Goal: Complete application form

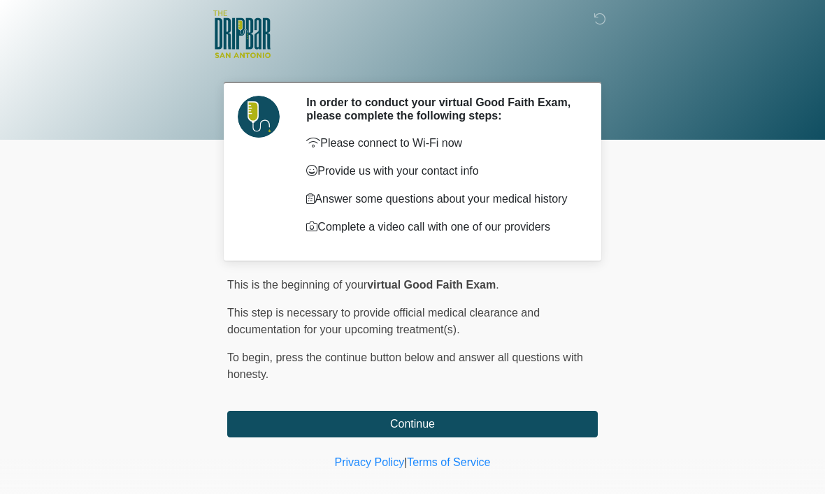
scroll to position [41, 0]
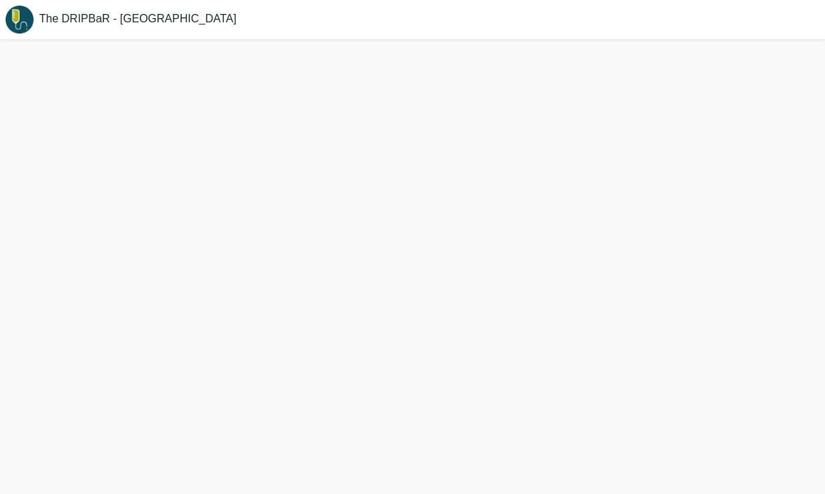
scroll to position [47, 0]
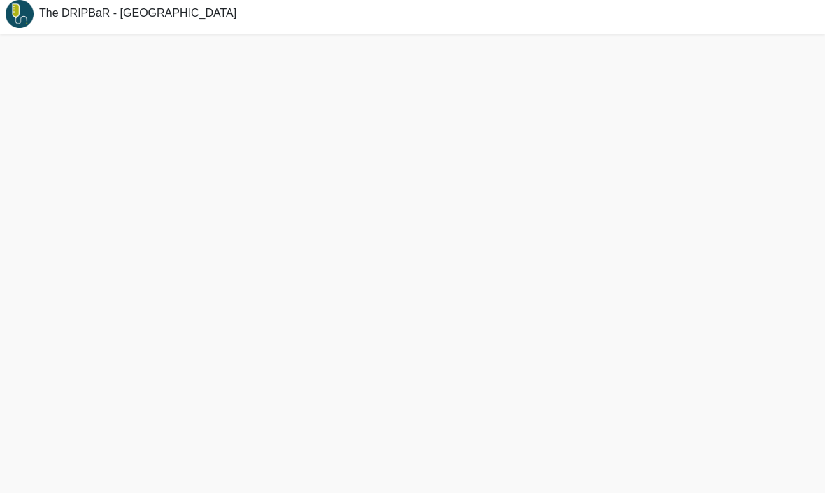
scroll to position [48, 0]
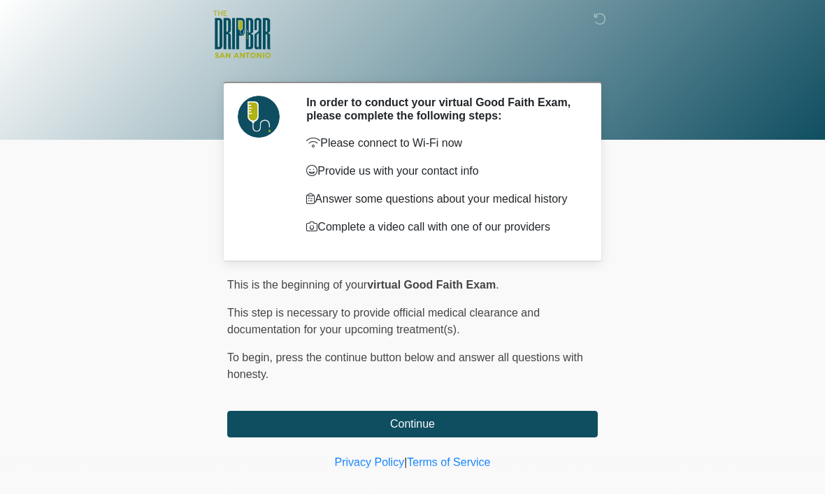
click at [453, 438] on button "Continue" at bounding box center [412, 424] width 371 height 27
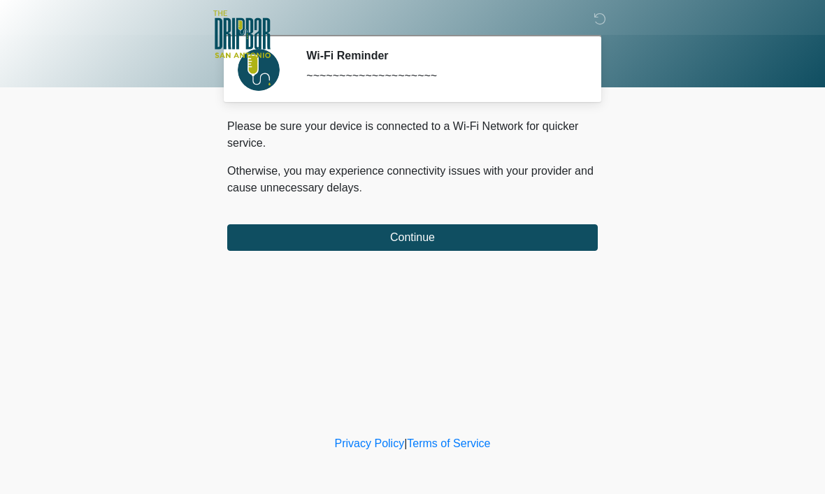
click at [461, 236] on button "Continue" at bounding box center [412, 237] width 371 height 27
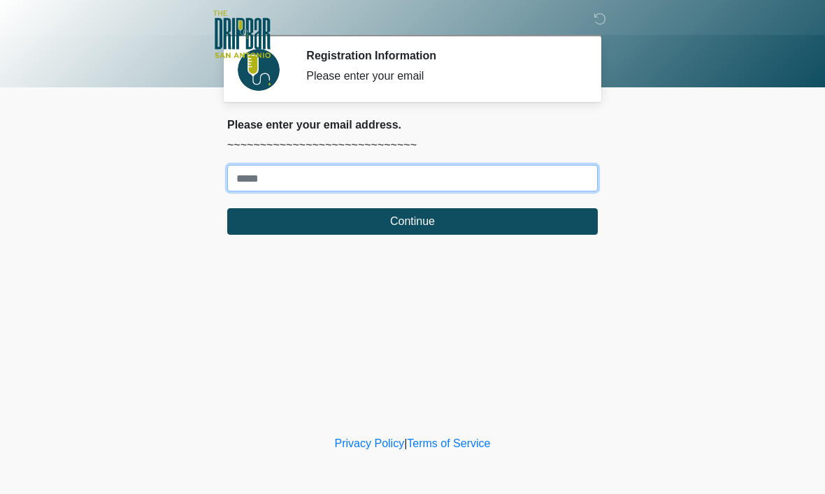
click at [423, 182] on input "Where should we email your treatment plan?" at bounding box center [412, 178] width 371 height 27
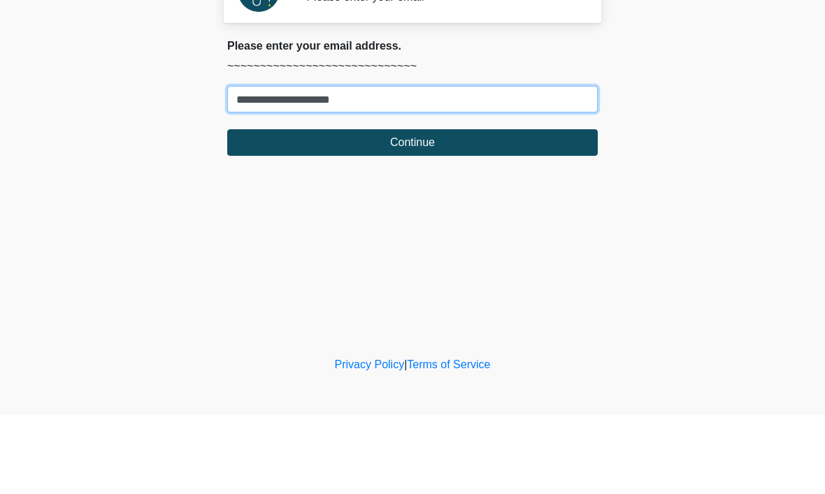
type input "**********"
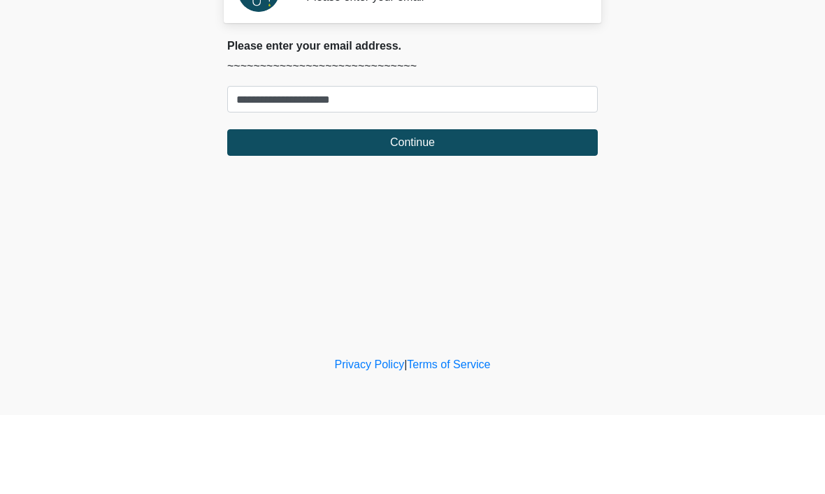
click at [466, 208] on button "Continue" at bounding box center [412, 221] width 371 height 27
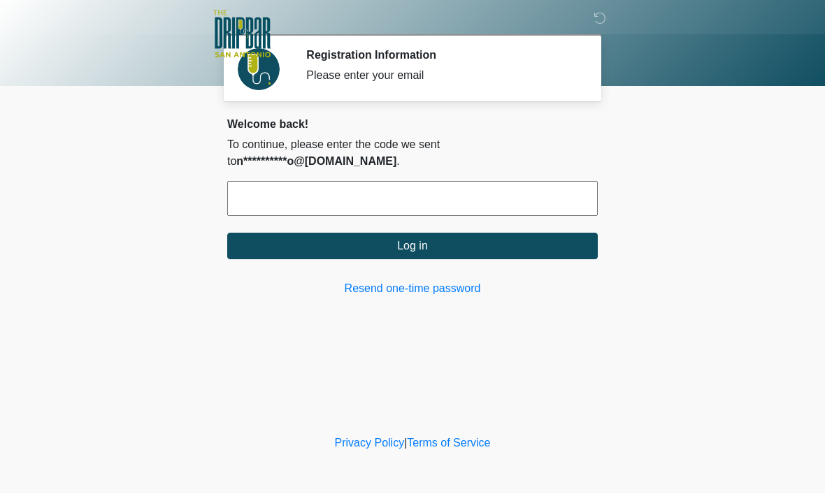
click at [454, 244] on button "Log in" at bounding box center [412, 246] width 371 height 27
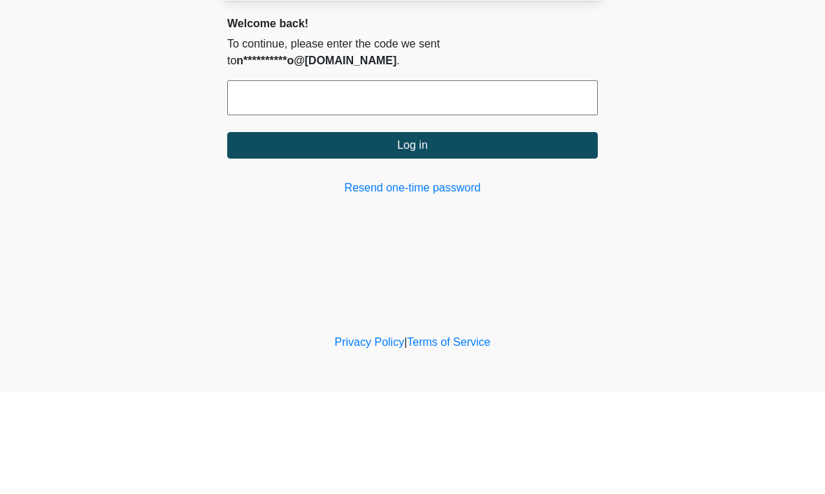
click at [424, 233] on button "Log in" at bounding box center [412, 246] width 371 height 27
click at [439, 233] on button "Log in" at bounding box center [412, 246] width 371 height 27
click at [338, 182] on input "text" at bounding box center [412, 199] width 371 height 35
click at [431, 233] on button "Log in" at bounding box center [412, 246] width 371 height 27
click at [418, 233] on button "Log in" at bounding box center [412, 246] width 371 height 27
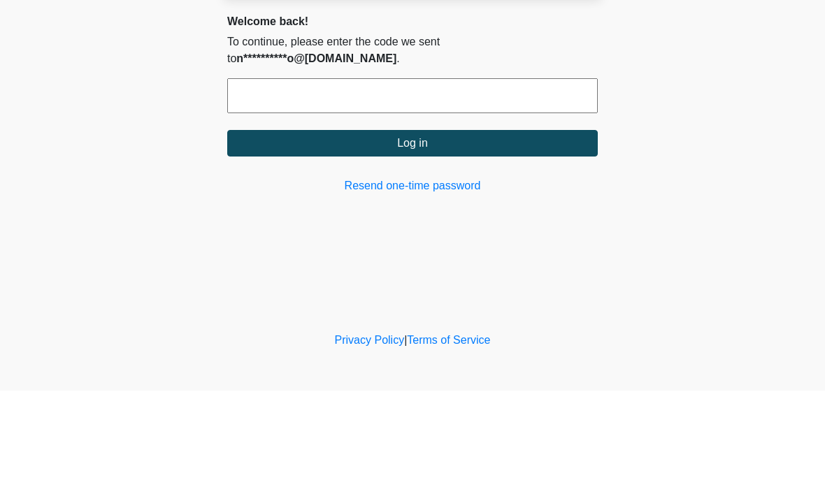
click at [332, 182] on input "text" at bounding box center [412, 199] width 371 height 35
click at [477, 233] on button "Log in" at bounding box center [412, 246] width 371 height 27
click at [565, 137] on p "**********" at bounding box center [412, 154] width 371 height 34
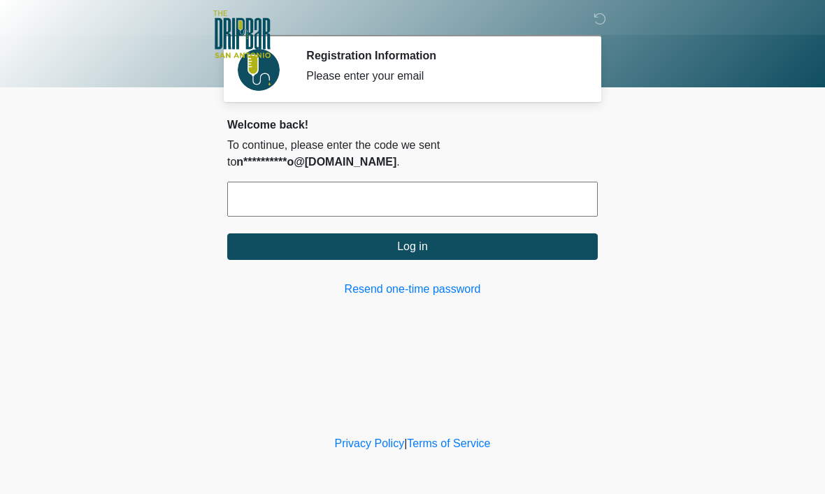
click at [431, 252] on button "Log in" at bounding box center [412, 246] width 371 height 27
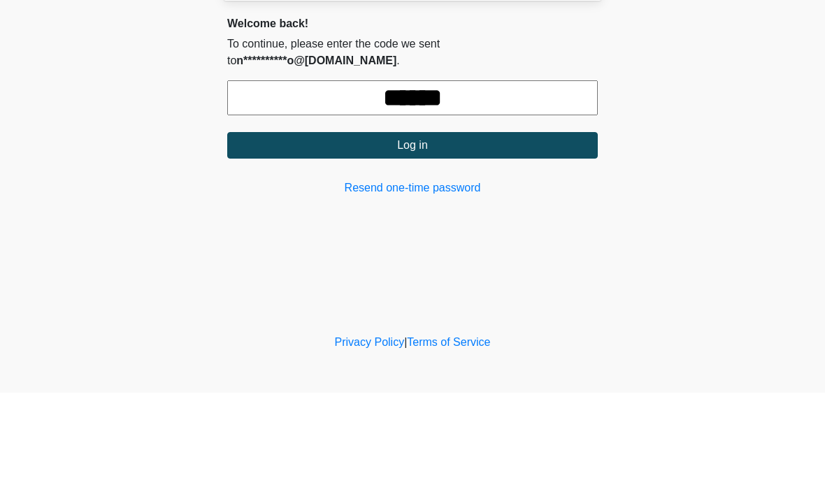
click at [438, 233] on button "Log in" at bounding box center [412, 246] width 371 height 27
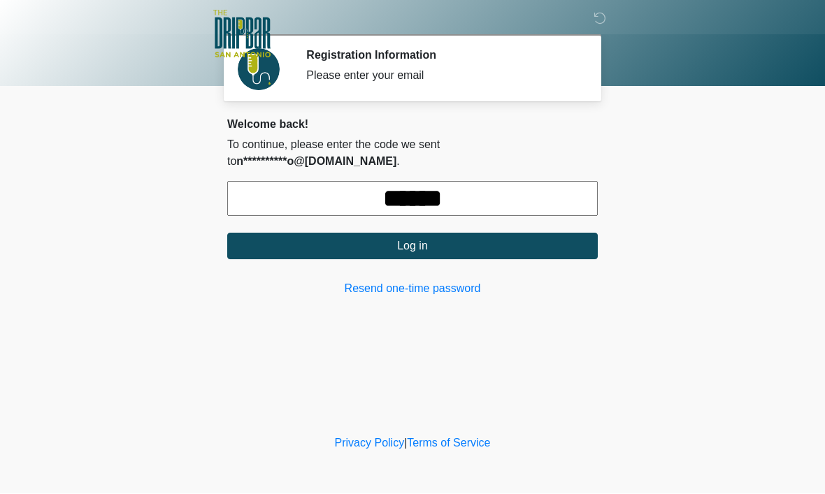
click at [518, 189] on input "******" at bounding box center [412, 199] width 371 height 35
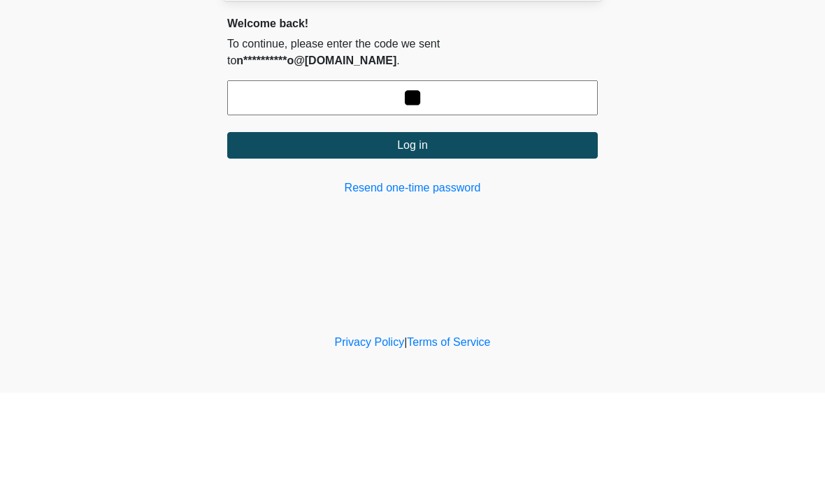
type input "*"
type input "******"
click at [382, 233] on button "Log in" at bounding box center [412, 246] width 371 height 27
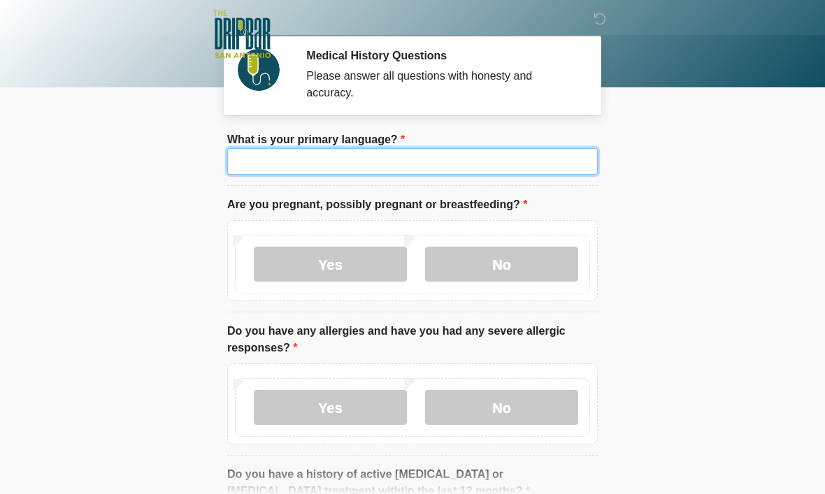
click at [255, 154] on input "What is your primary language?" at bounding box center [412, 161] width 371 height 27
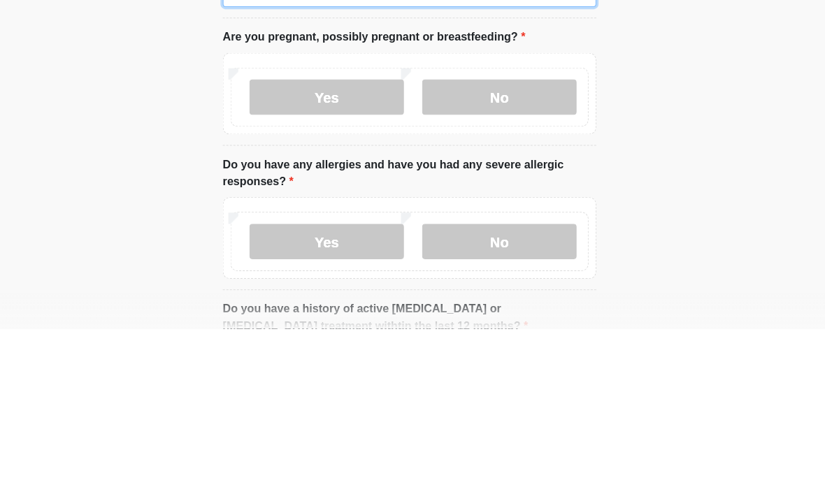
type input "*******"
click at [493, 247] on label "No" at bounding box center [501, 264] width 153 height 35
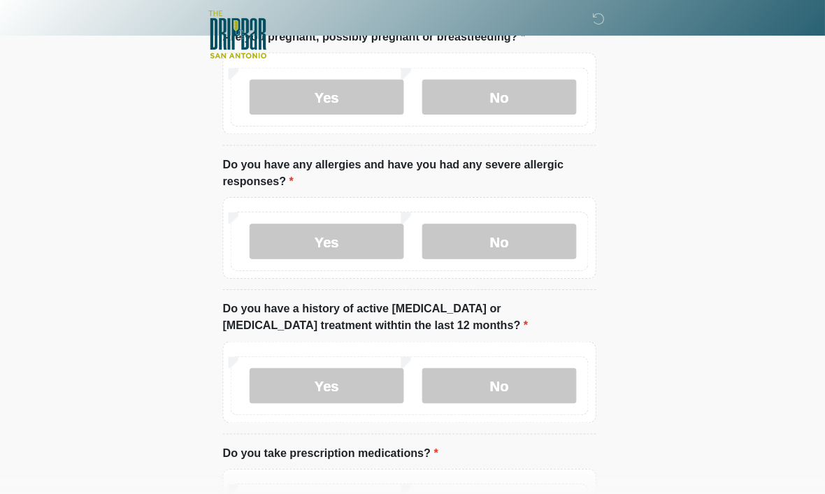
click at [492, 241] on label "No" at bounding box center [501, 239] width 153 height 35
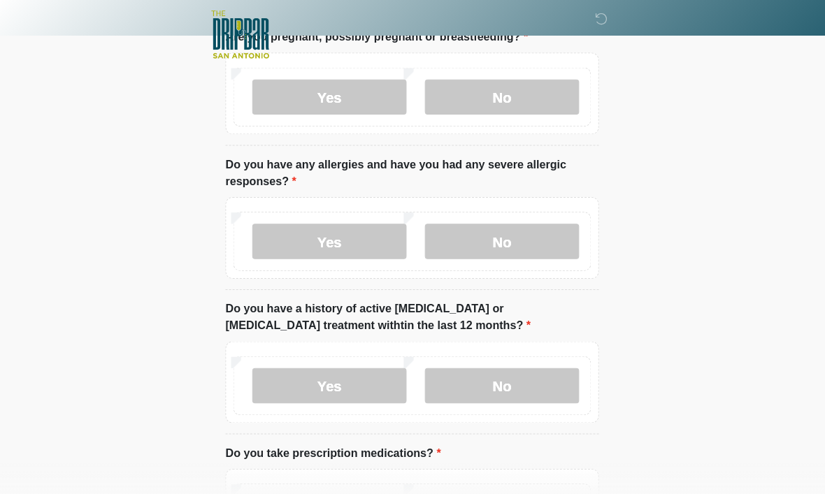
click at [297, 371] on label "Yes" at bounding box center [330, 383] width 153 height 35
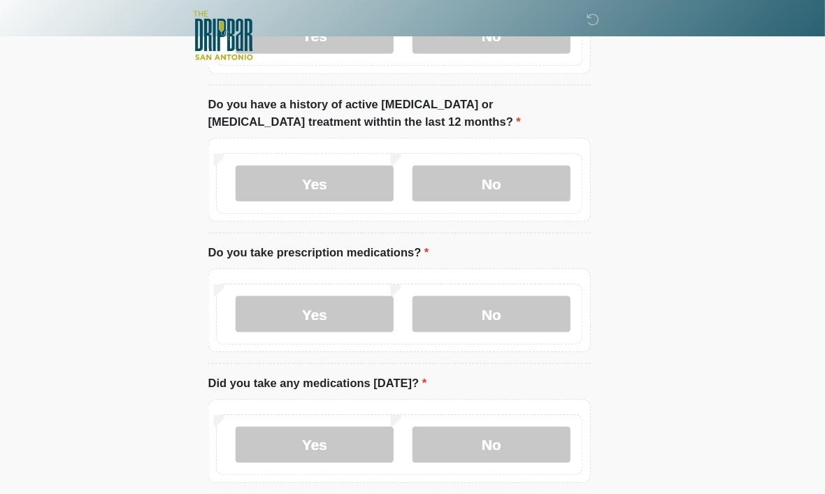
scroll to position [375, 0]
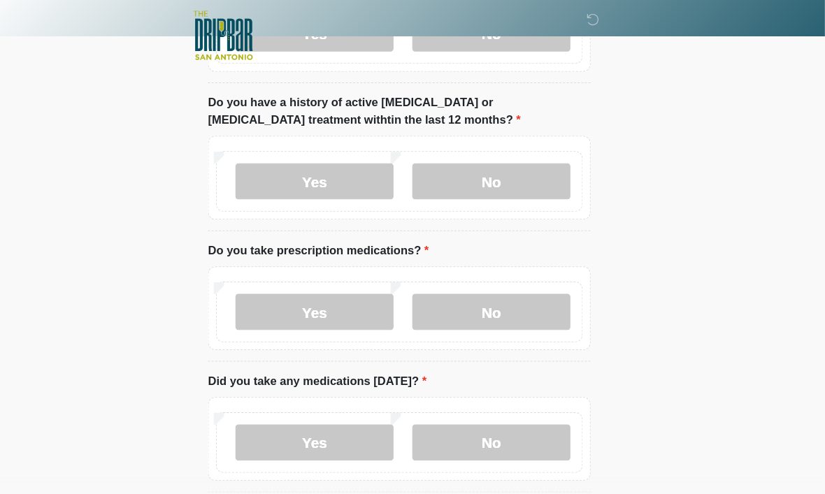
click at [281, 299] on label "Yes" at bounding box center [330, 302] width 153 height 35
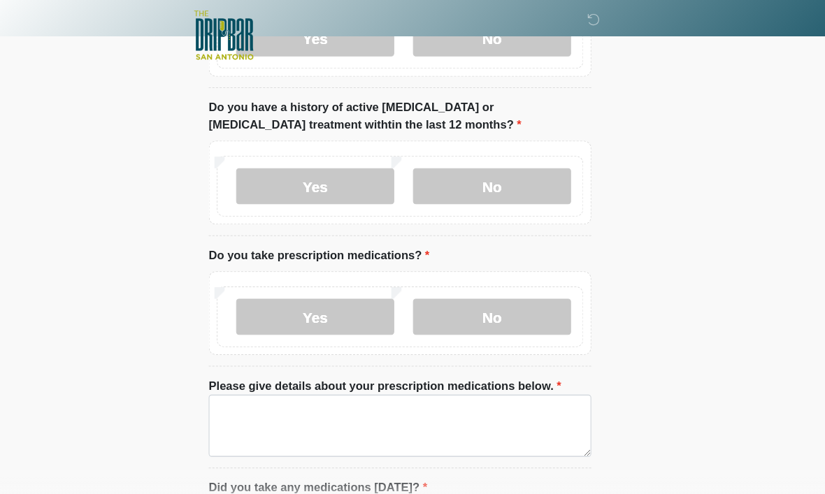
scroll to position [371, 0]
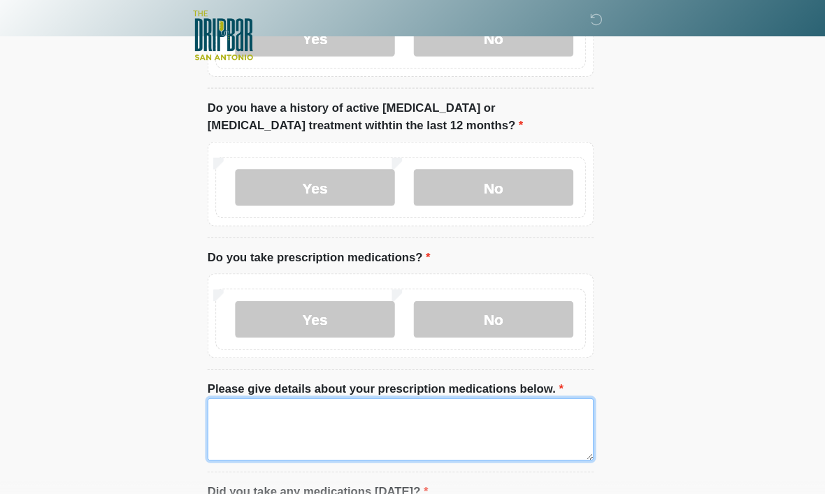
click at [245, 412] on textarea "Please give details about your prescription medications below." at bounding box center [412, 412] width 371 height 60
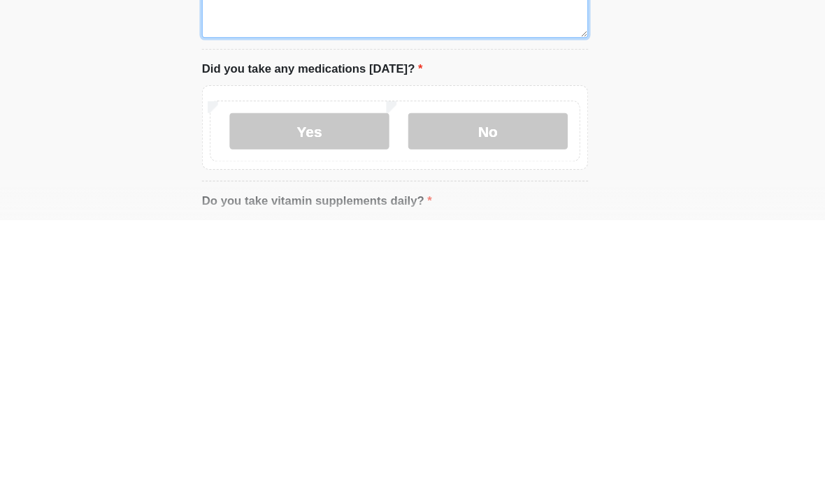
type textarea "**********"
click at [456, 391] on label "No" at bounding box center [501, 408] width 153 height 35
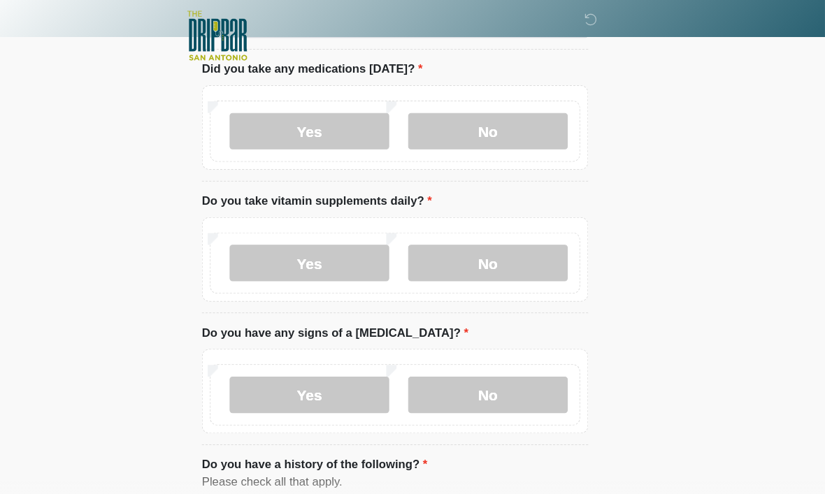
click at [292, 246] on label "Yes" at bounding box center [330, 252] width 153 height 35
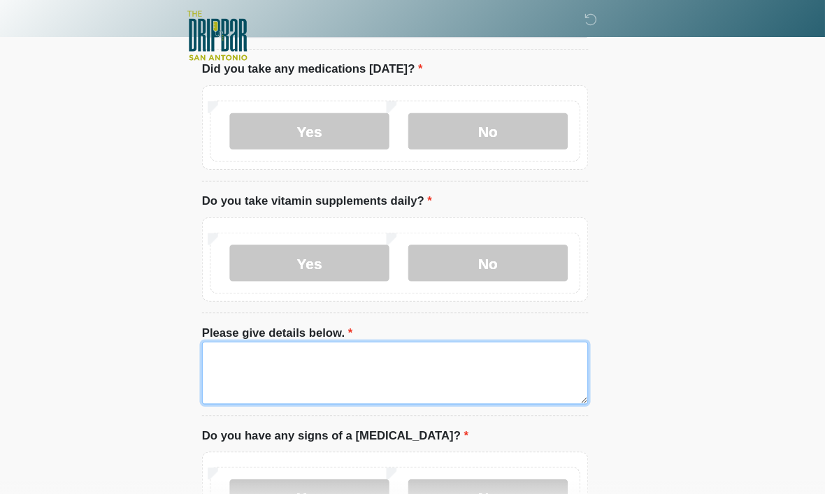
click at [233, 357] on textarea "Please give details below." at bounding box center [412, 358] width 371 height 60
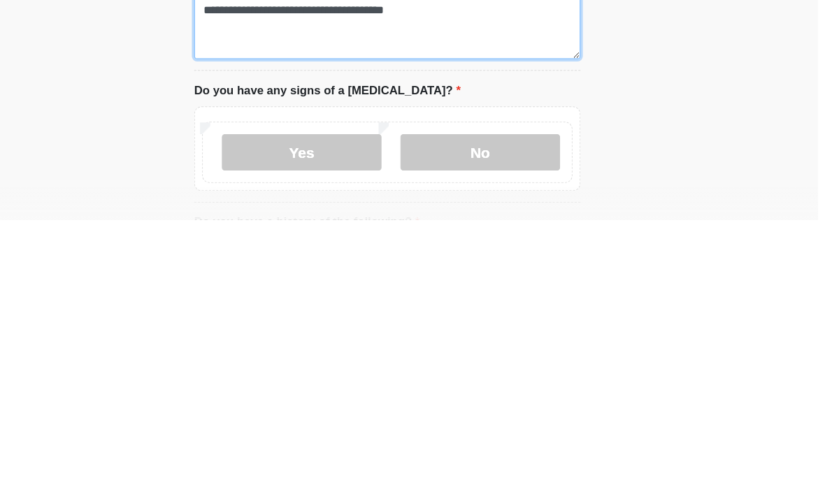
scroll to position [829, 0]
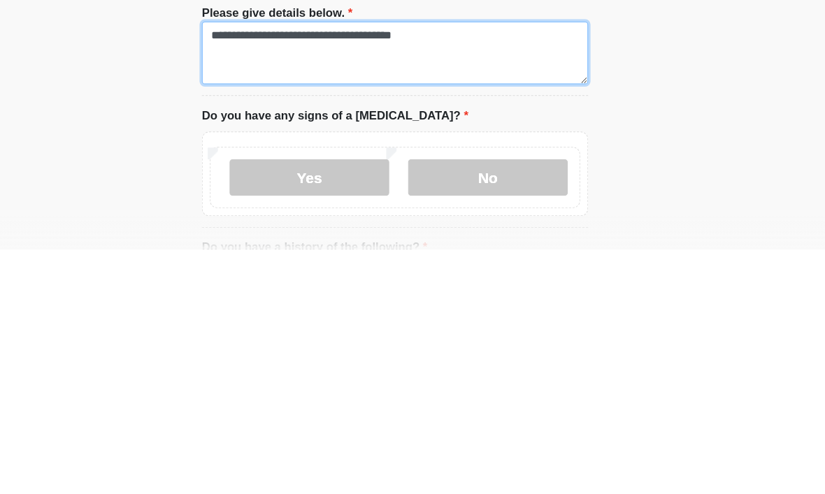
type textarea "**********"
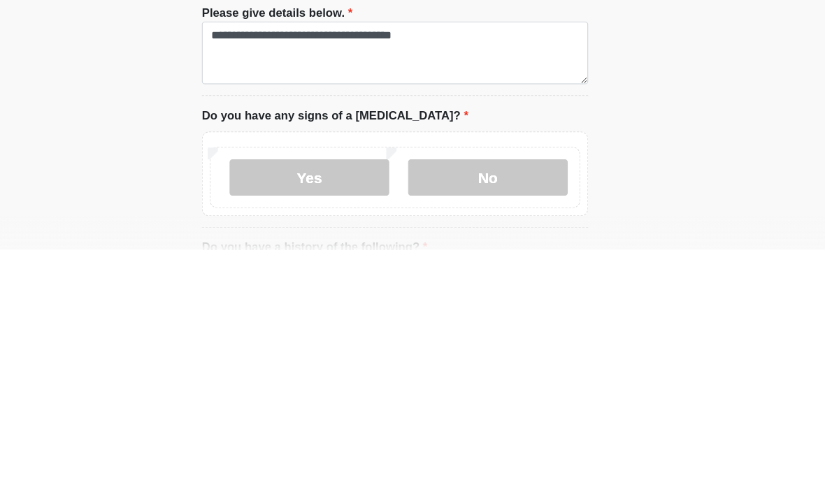
click at [438, 408] on label "No" at bounding box center [501, 425] width 153 height 35
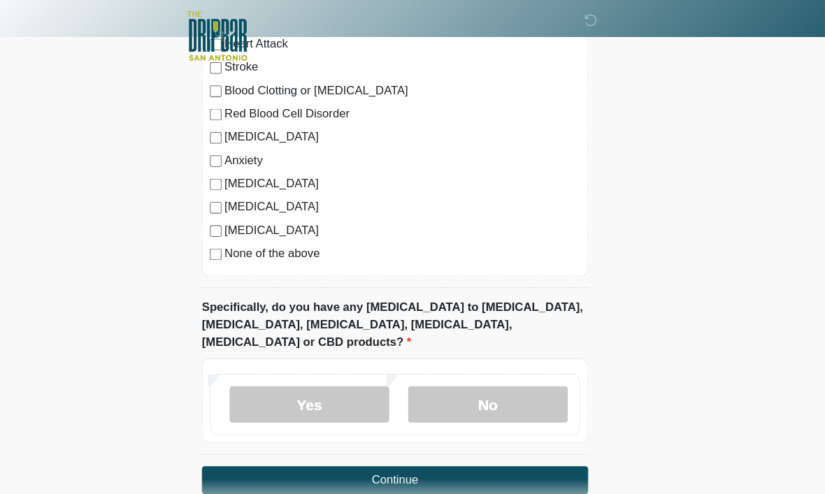
scroll to position [1381, 0]
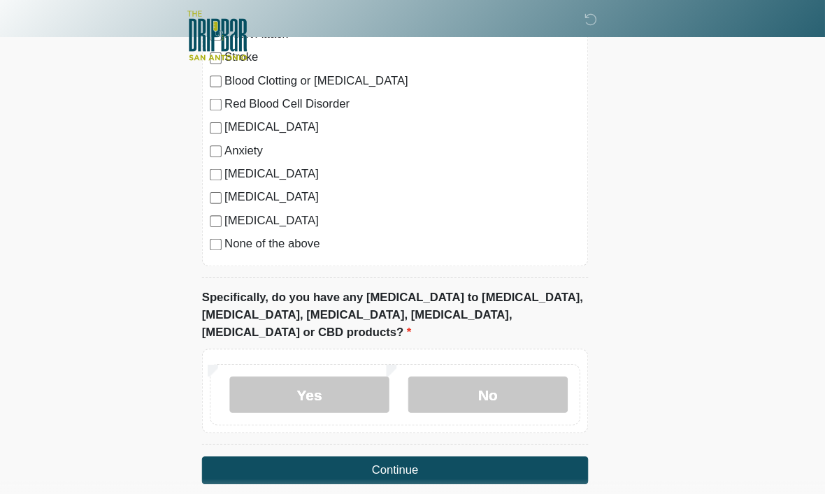
click at [442, 361] on label "No" at bounding box center [501, 378] width 153 height 35
click at [336, 438] on button "Continue" at bounding box center [412, 451] width 371 height 27
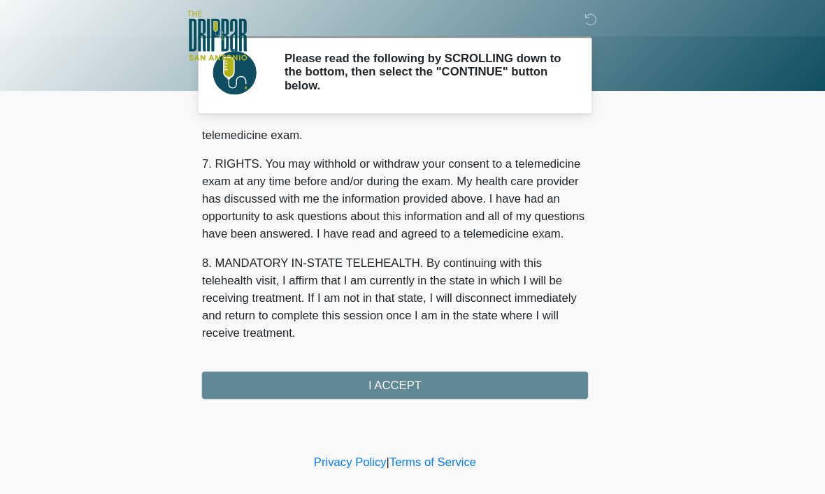
scroll to position [630, 0]
click at [264, 364] on button "I ACCEPT" at bounding box center [412, 370] width 371 height 27
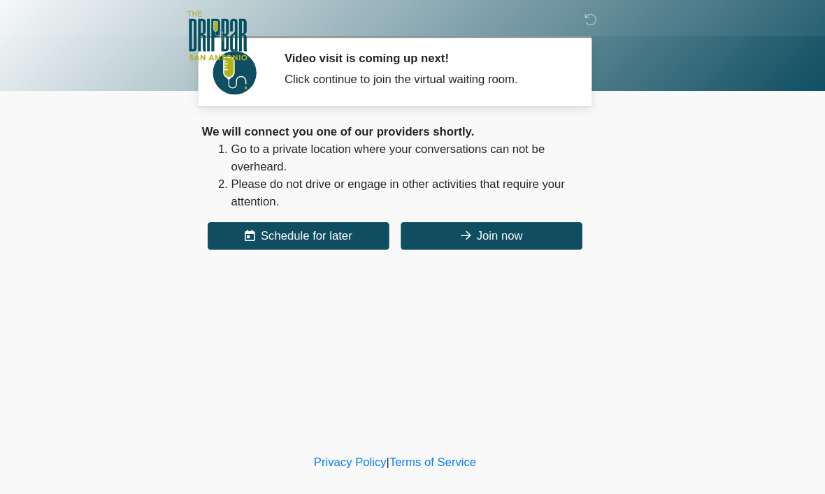
click at [464, 217] on button "Join now" at bounding box center [505, 226] width 174 height 27
